Goal: Information Seeking & Learning: Understand process/instructions

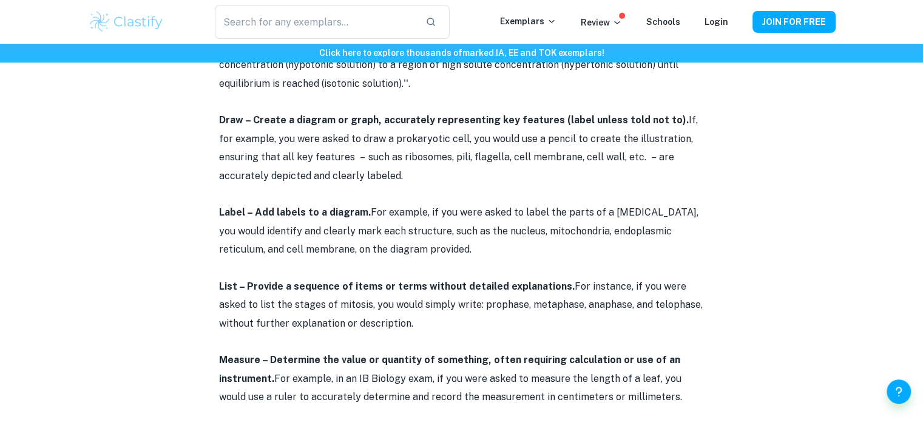
scroll to position [761, 0]
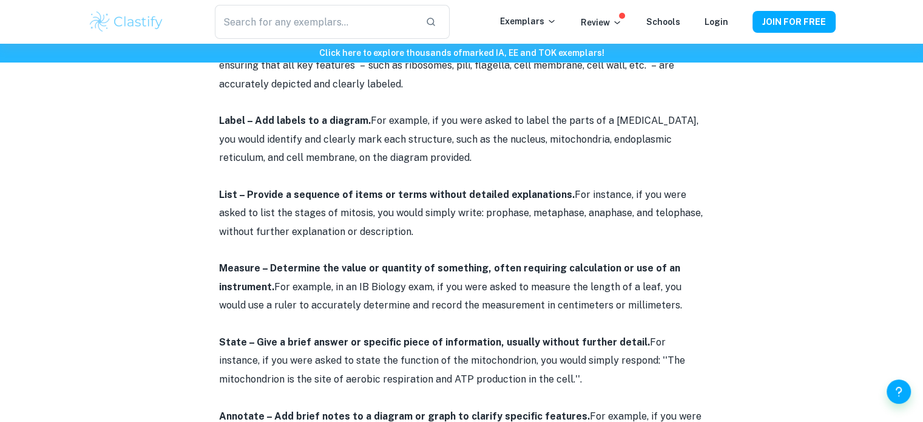
drag, startPoint x: 244, startPoint y: 194, endPoint x: 559, endPoint y: 195, distance: 315.5
click at [559, 195] on p "List – Provide a sequence of items or terms without detailed explanations. For …" at bounding box center [461, 213] width 485 height 55
copy strong "Provide a sequence of items or terms without detailed explanations."
click at [453, 213] on p "List – Provide a sequence of items or terms without detailed explanations. For …" at bounding box center [461, 213] width 485 height 55
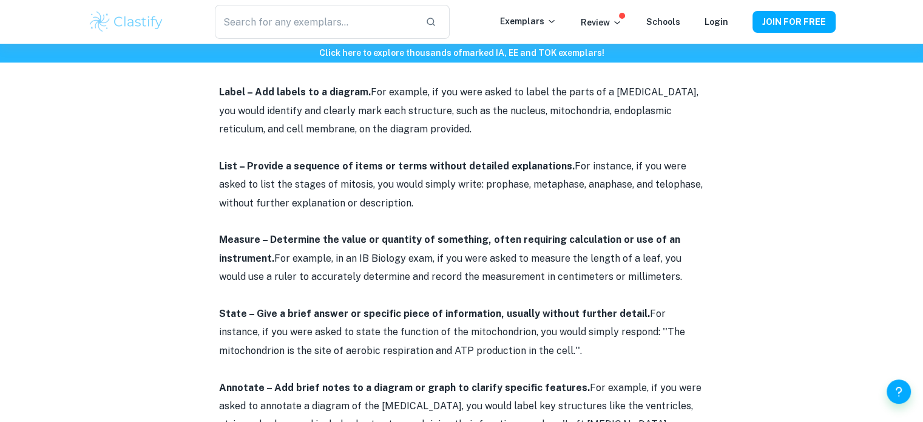
scroll to position [803, 0]
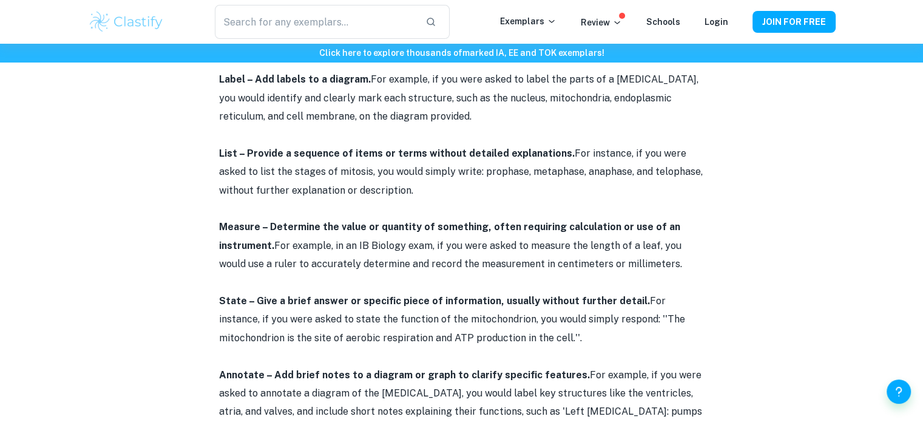
click at [672, 172] on p "List – Provide a sequence of items or terms without detailed explanations. For …" at bounding box center [461, 171] width 485 height 55
drag, startPoint x: 668, startPoint y: 170, endPoint x: 672, endPoint y: 184, distance: 14.6
click at [672, 184] on p "List – Provide a sequence of items or terms without detailed explanations. For …" at bounding box center [461, 171] width 485 height 55
copy p "without further explanation or description."
click at [672, 184] on p "List – Provide a sequence of items or terms without detailed explanations. For …" at bounding box center [461, 171] width 485 height 55
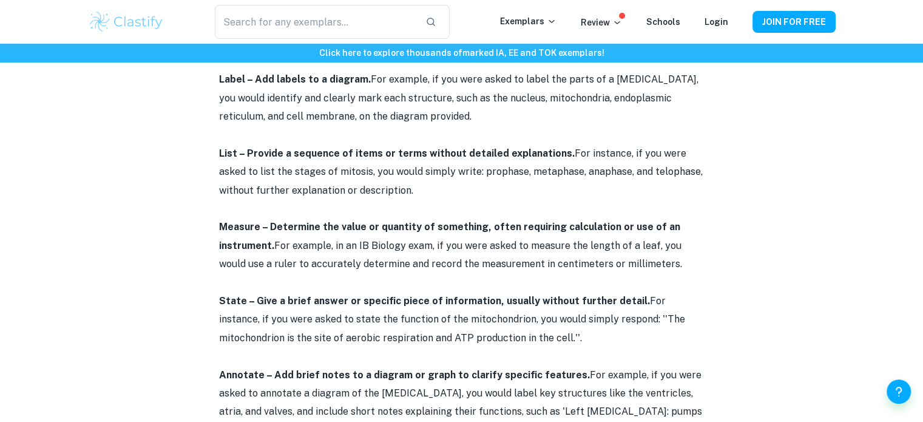
drag, startPoint x: 477, startPoint y: 222, endPoint x: 275, endPoint y: 246, distance: 202.8
click at [275, 246] on p "Measure – Determine the value or quantity of something, often requiring calcula…" at bounding box center [461, 245] width 485 height 55
copy strong ", often requiring calculation or use of an instrument."
click at [437, 257] on p "Measure – Determine the value or quantity of something, often requiring calcula…" at bounding box center [461, 245] width 485 height 55
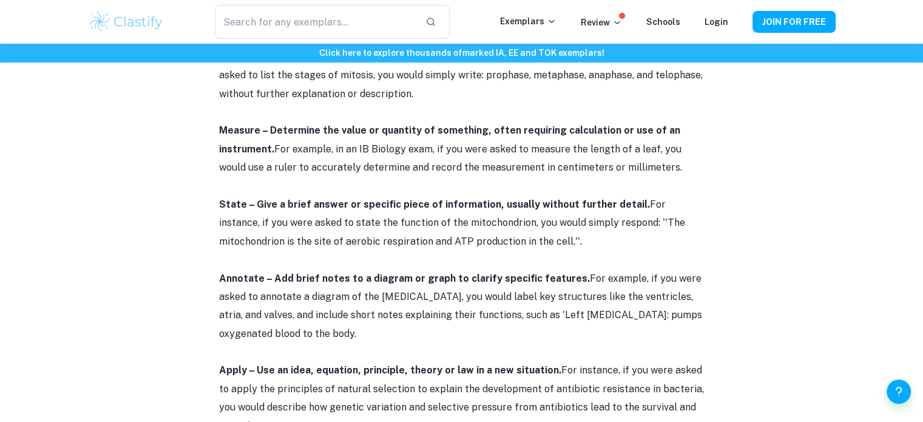
scroll to position [900, 0]
drag, startPoint x: 473, startPoint y: 201, endPoint x: 630, endPoint y: 203, distance: 156.6
click at [630, 203] on p "State – Give a brief answer or specific piece of information, usually without f…" at bounding box center [461, 222] width 485 height 55
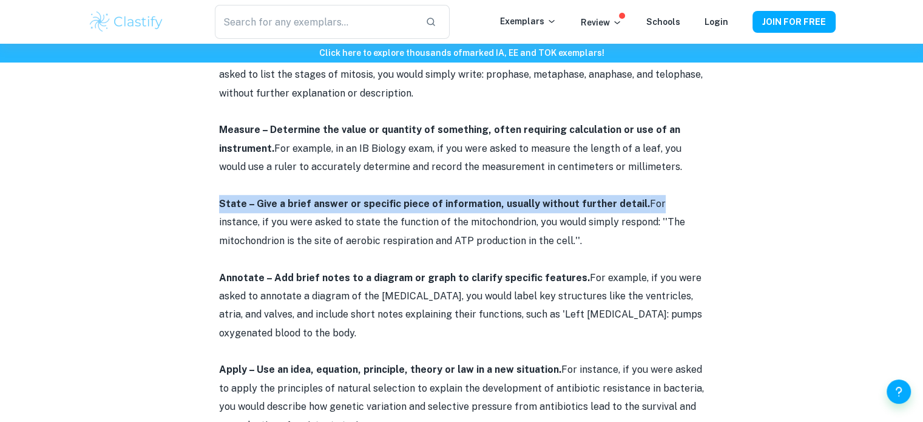
drag, startPoint x: 630, startPoint y: 203, endPoint x: 493, endPoint y: 193, distance: 137.5
click at [493, 193] on p at bounding box center [461, 186] width 485 height 18
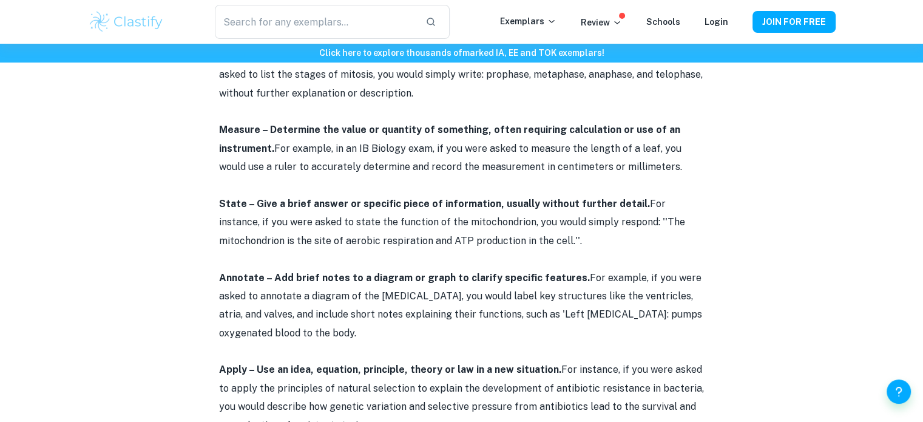
drag, startPoint x: 488, startPoint y: 201, endPoint x: 630, endPoint y: 200, distance: 142.6
click at [630, 200] on p "State – Give a brief answer or specific piece of information, usually without f…" at bounding box center [461, 222] width 485 height 55
copy strong "usually without further detail."
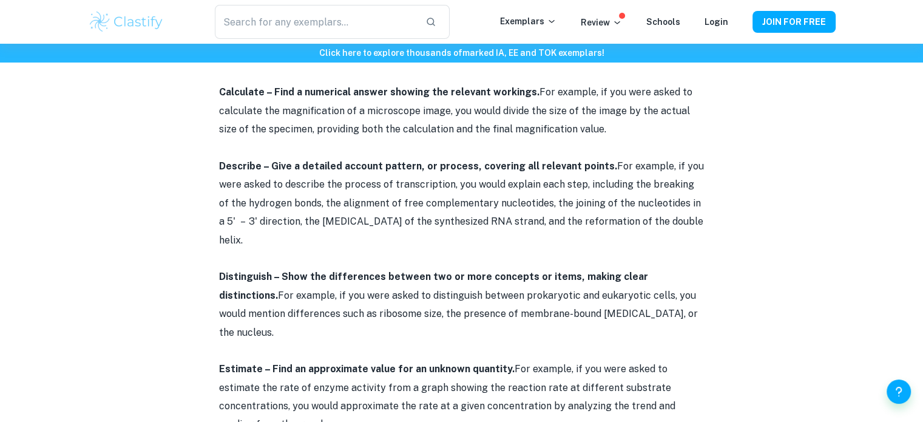
scroll to position [1269, 0]
click at [508, 230] on p "Describe – Give a detailed account pattern, or process, covering all relevant p…" at bounding box center [461, 203] width 485 height 92
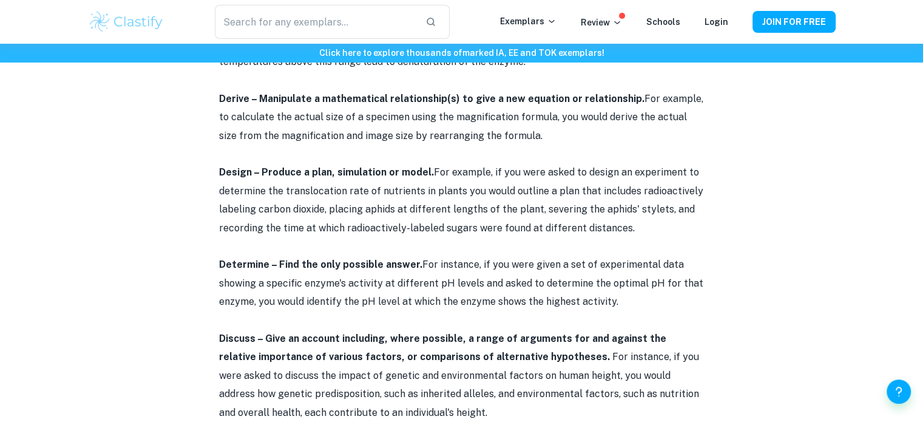
scroll to position [2483, 0]
